Goal: Find contact information: Find contact information

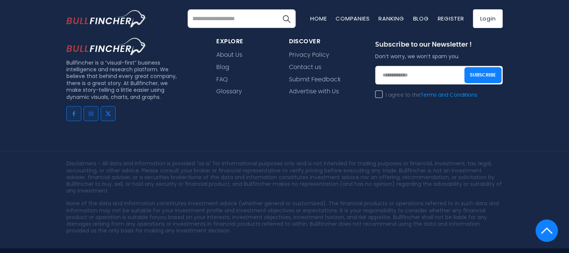
scroll to position [572, 0]
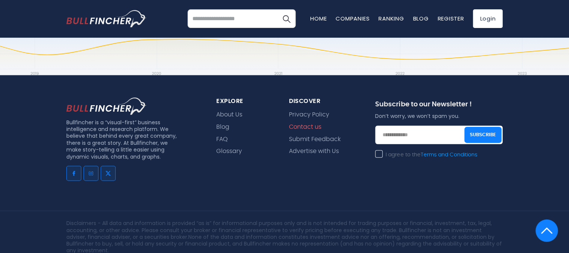
click at [303, 125] on link "Contact us" at bounding box center [305, 126] width 32 height 7
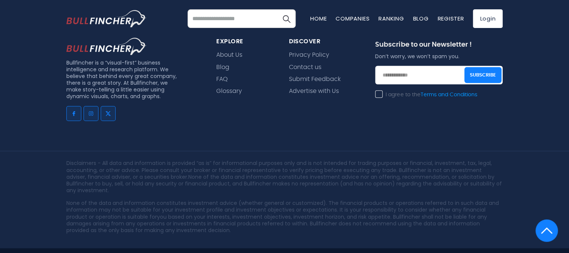
scroll to position [276, 0]
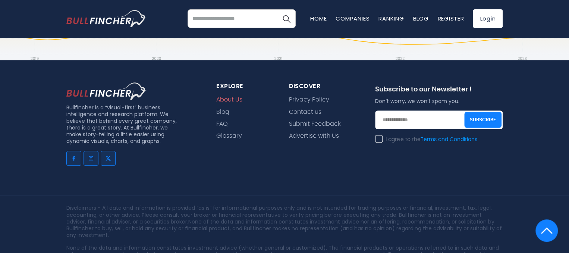
click at [236, 98] on link "About Us" at bounding box center [229, 99] width 26 height 7
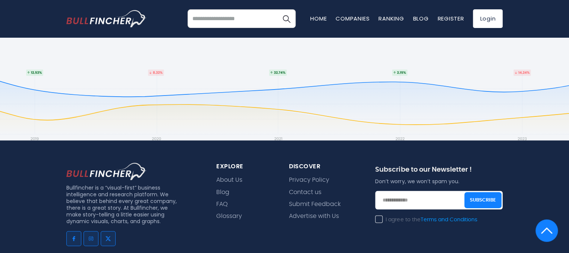
scroll to position [537, 0]
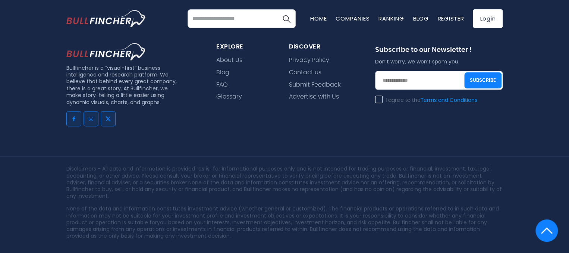
scroll to position [646, 0]
